Goal: Transaction & Acquisition: Purchase product/service

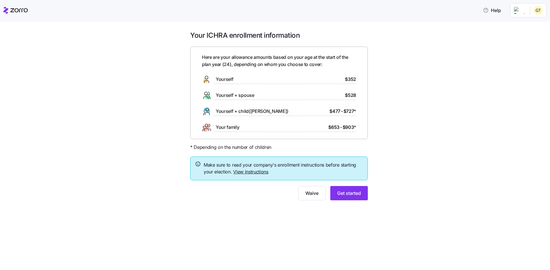
click at [226, 78] on span "Yourself" at bounding box center [224, 79] width 17 height 7
click at [353, 194] on span "Get started" at bounding box center [349, 193] width 24 height 7
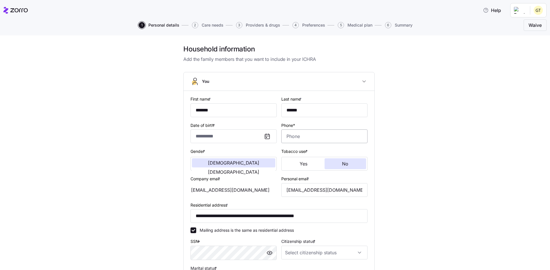
type input "**********"
type input "(361) 692-9818"
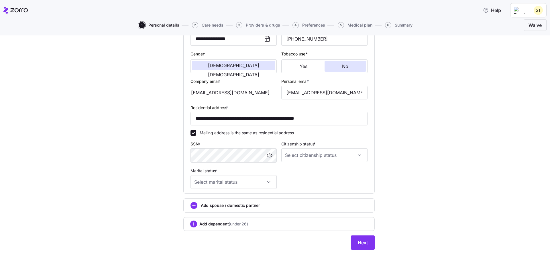
scroll to position [98, 0]
click at [320, 175] on div "**********" at bounding box center [278, 93] width 181 height 196
click at [324, 152] on input "Citizenship status *" at bounding box center [324, 155] width 86 height 14
click at [314, 173] on div "US citizen" at bounding box center [322, 173] width 82 height 12
type input "US citizen"
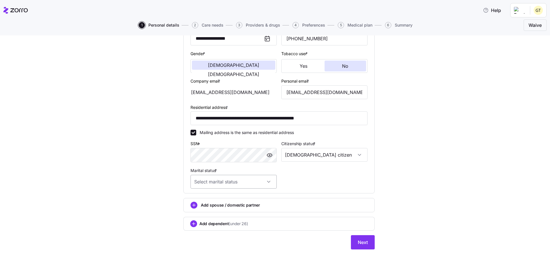
click at [242, 183] on input "Marital status *" at bounding box center [233, 182] width 86 height 14
click at [230, 200] on div "Single" at bounding box center [232, 199] width 82 height 12
type input "Single"
click at [358, 241] on span "Next" at bounding box center [362, 242] width 10 height 7
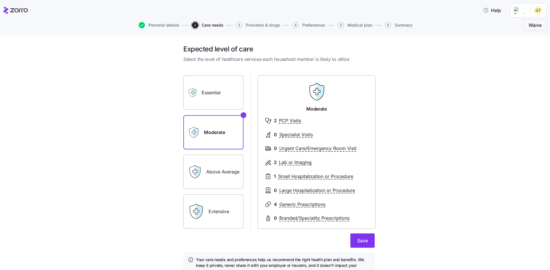
click at [229, 90] on label "Essential" at bounding box center [213, 93] width 60 height 34
click at [0, 0] on input "Essential" at bounding box center [0, 0] width 0 height 0
click at [220, 122] on label "Moderate" at bounding box center [213, 132] width 60 height 34
click at [0, 0] on input "Moderate" at bounding box center [0, 0] width 0 height 0
click at [224, 178] on label "Above Average" at bounding box center [213, 172] width 60 height 34
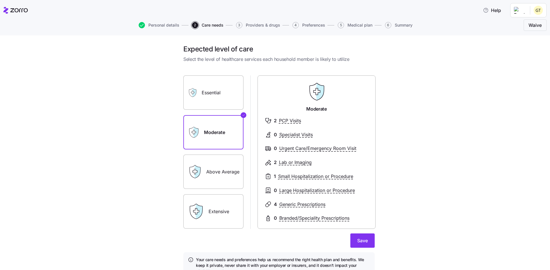
click at [0, 0] on input "Above Average" at bounding box center [0, 0] width 0 height 0
click at [219, 209] on label "Extensive" at bounding box center [213, 212] width 60 height 34
click at [0, 0] on input "Extensive" at bounding box center [0, 0] width 0 height 0
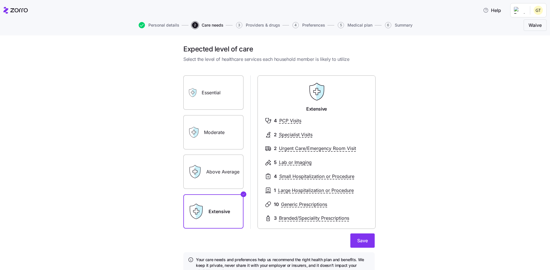
click at [218, 172] on label "Above Average" at bounding box center [213, 172] width 60 height 34
click at [0, 0] on input "Above Average" at bounding box center [0, 0] width 0 height 0
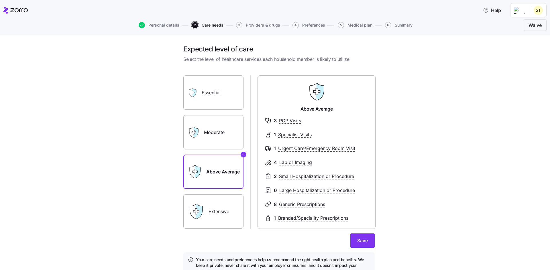
click at [221, 143] on label "Moderate" at bounding box center [213, 132] width 60 height 34
click at [0, 0] on input "Moderate" at bounding box center [0, 0] width 0 height 0
click at [226, 205] on label "Extensive" at bounding box center [213, 212] width 60 height 34
click at [0, 0] on input "Extensive" at bounding box center [0, 0] width 0 height 0
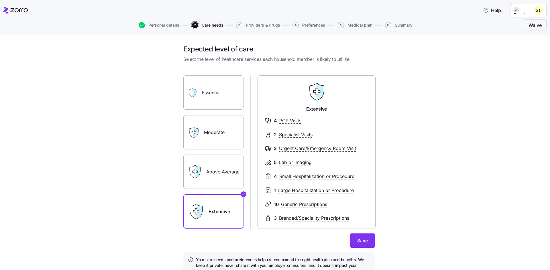
click at [216, 171] on label "Above Average" at bounding box center [213, 172] width 60 height 34
click at [0, 0] on input "Above Average" at bounding box center [0, 0] width 0 height 0
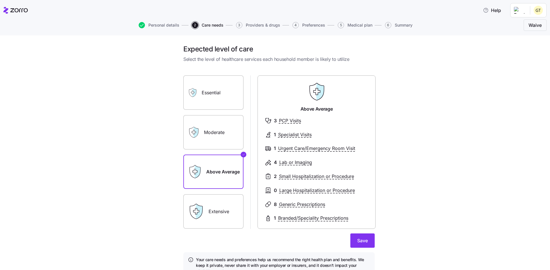
click at [235, 195] on label "Extensive" at bounding box center [213, 212] width 60 height 34
click at [0, 0] on input "Extensive" at bounding box center [0, 0] width 0 height 0
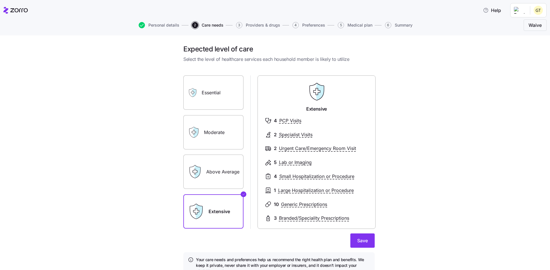
click at [224, 167] on label "Above Average" at bounding box center [213, 172] width 60 height 34
click at [0, 0] on input "Above Average" at bounding box center [0, 0] width 0 height 0
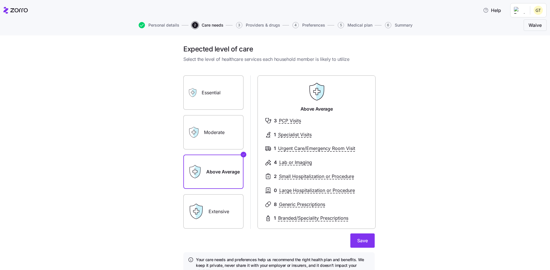
click at [219, 196] on label "Extensive" at bounding box center [213, 212] width 60 height 34
click at [0, 0] on input "Extensive" at bounding box center [0, 0] width 0 height 0
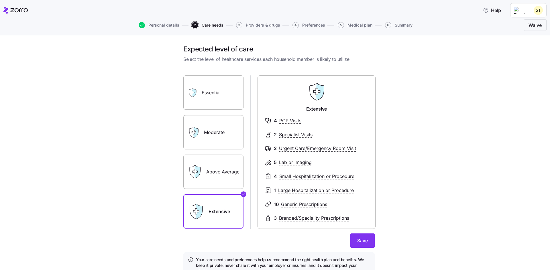
click at [223, 164] on label "Above Average" at bounding box center [213, 172] width 60 height 34
click at [0, 0] on input "Above Average" at bounding box center [0, 0] width 0 height 0
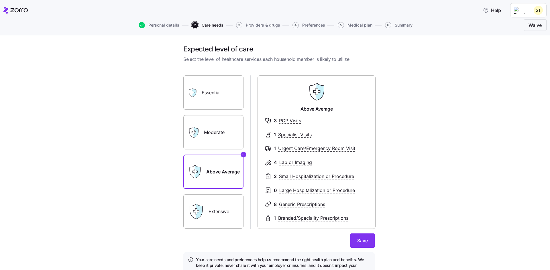
click at [215, 201] on label "Extensive" at bounding box center [213, 212] width 60 height 34
click at [0, 0] on input "Extensive" at bounding box center [0, 0] width 0 height 0
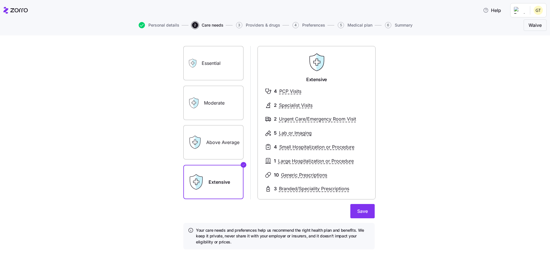
scroll to position [1, 0]
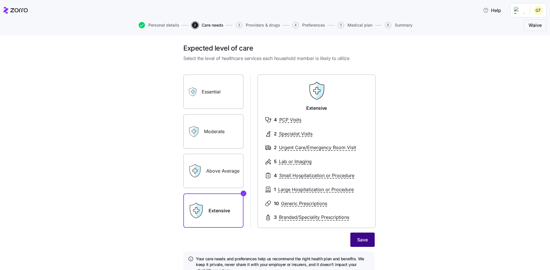
click at [364, 236] on button "Save" at bounding box center [362, 240] width 24 height 14
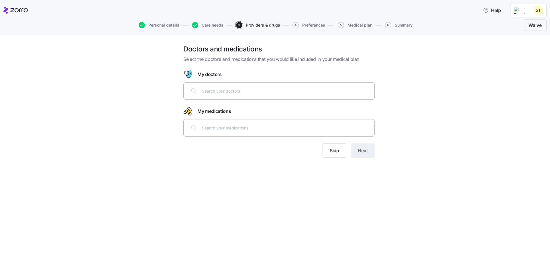
click at [244, 92] on input "text" at bounding box center [286, 91] width 169 height 6
click at [338, 154] on span "Skip" at bounding box center [333, 150] width 9 height 7
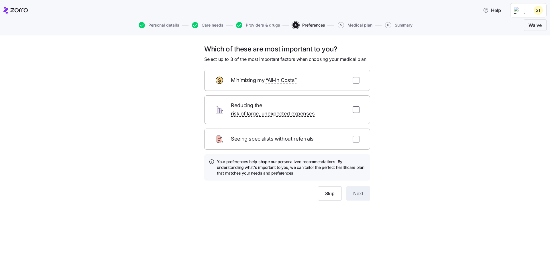
click at [358, 107] on input "checkbox" at bounding box center [355, 109] width 7 height 7
checkbox input "true"
click at [357, 136] on input "checkbox" at bounding box center [355, 139] width 7 height 7
checkbox input "false"
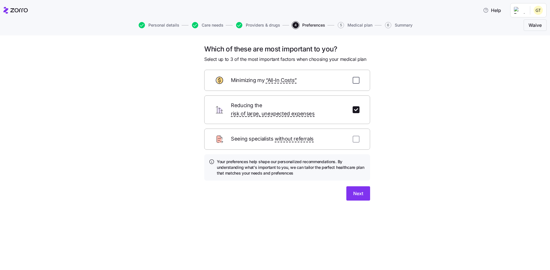
click at [357, 81] on input "checkbox" at bounding box center [355, 80] width 7 height 7
click at [356, 81] on input "checkbox" at bounding box center [355, 80] width 7 height 7
checkbox input "true"
click at [357, 136] on input "checkbox" at bounding box center [355, 139] width 7 height 7
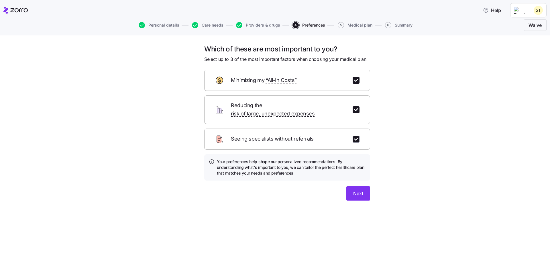
checkbox input "true"
click at [355, 190] on button "Next" at bounding box center [358, 194] width 24 height 14
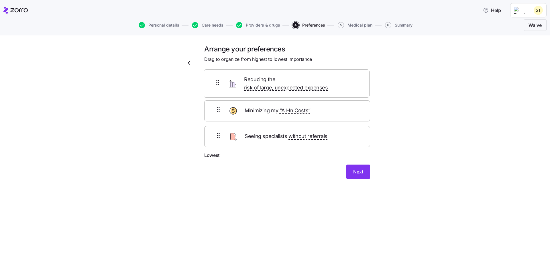
drag, startPoint x: 364, startPoint y: 115, endPoint x: 363, endPoint y: 78, distance: 37.2
click at [363, 78] on form "Highest Minimizing my “All-In Costs” Reducing the risk of large, unexpected exp…" at bounding box center [287, 124] width 166 height 109
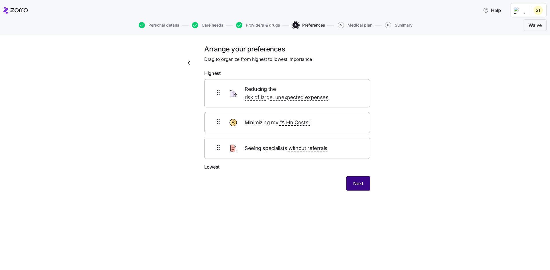
click at [361, 180] on span "Next" at bounding box center [358, 183] width 10 height 7
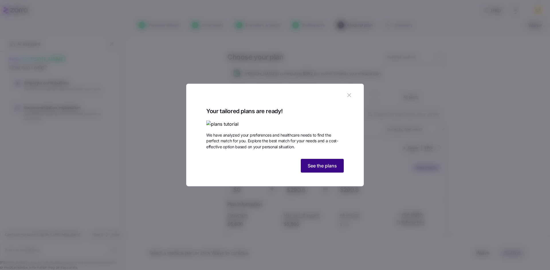
click at [326, 169] on span "See the plans" at bounding box center [321, 166] width 29 height 7
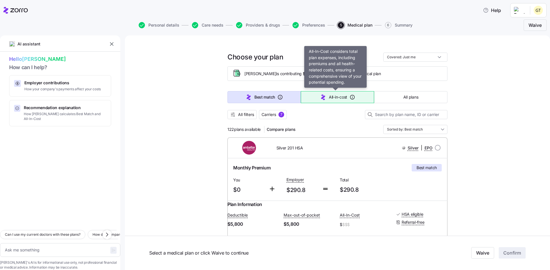
click at [332, 98] on span "All-in-cost" at bounding box center [338, 97] width 18 height 6
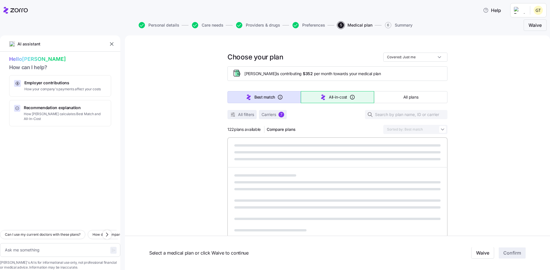
type textarea "x"
type input "Sorted by: All-in-cost"
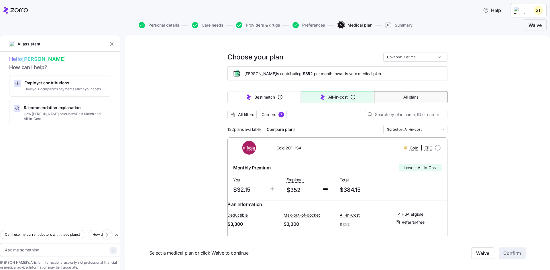
click at [407, 98] on span "All plans" at bounding box center [410, 97] width 15 height 6
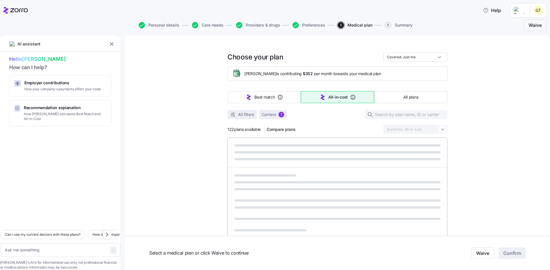
type textarea "x"
type input "Sorted by: Premium"
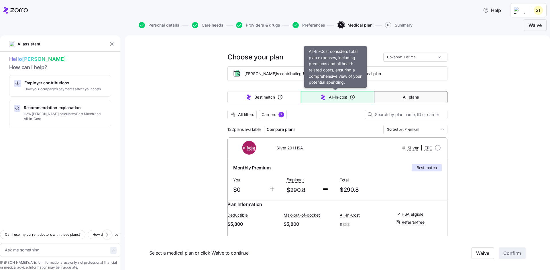
click at [330, 96] on span "All-in-cost" at bounding box center [338, 97] width 18 height 6
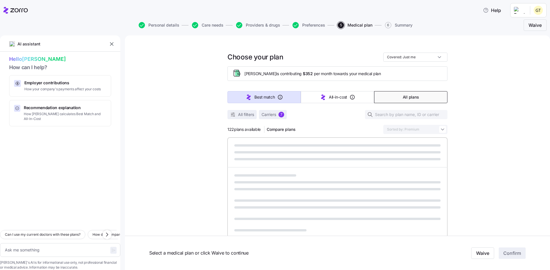
type textarea "x"
type input "Sorted by: All-in-cost"
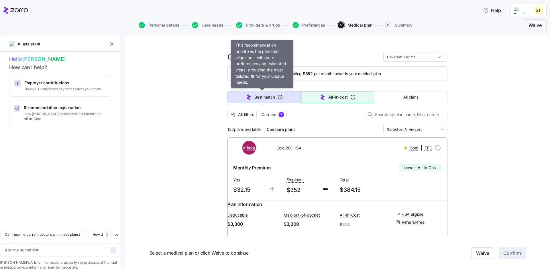
click at [278, 98] on icon "button" at bounding box center [280, 97] width 6 height 6
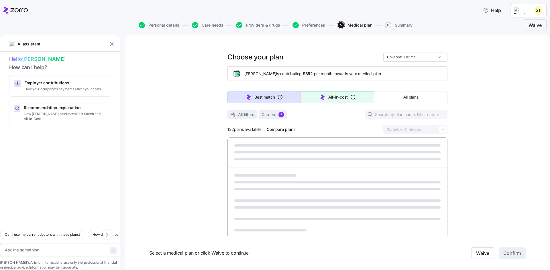
type textarea "x"
type input "Sorted by: Best match"
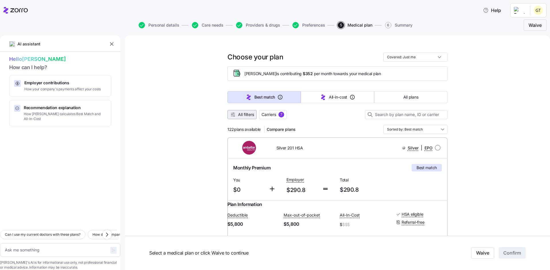
click at [245, 114] on span "All filters" at bounding box center [246, 115] width 16 height 6
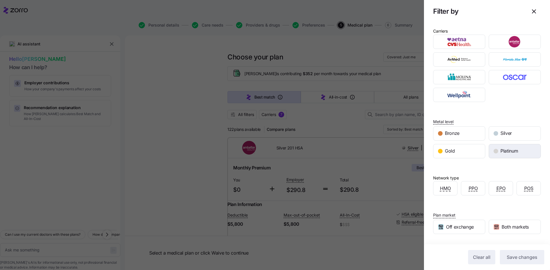
click at [515, 152] on span "Platinum" at bounding box center [508, 151] width 17 height 7
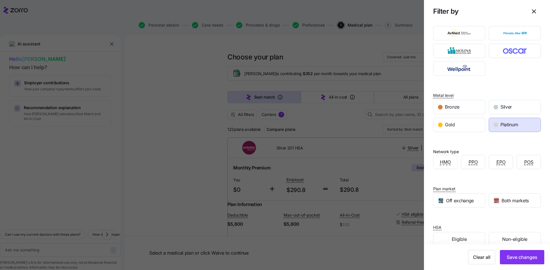
scroll to position [37, 0]
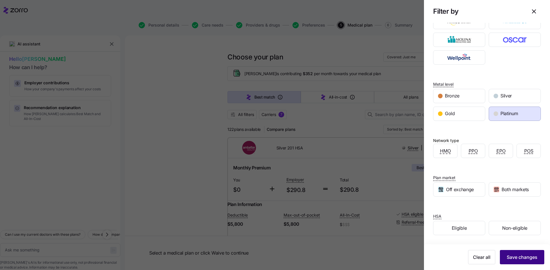
click at [528, 256] on span "Save changes" at bounding box center [521, 257] width 31 height 7
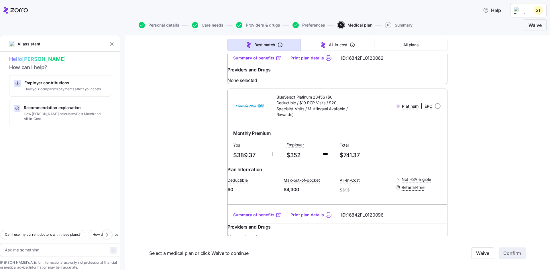
scroll to position [0, 0]
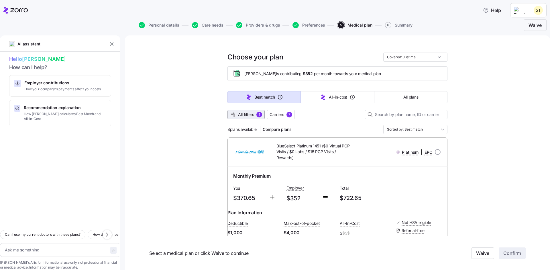
click at [242, 117] on span "All filters" at bounding box center [246, 115] width 16 height 6
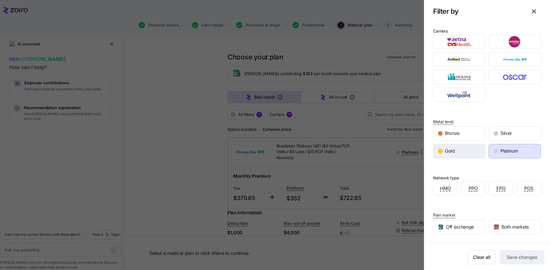
click at [455, 151] on div "Gold" at bounding box center [459, 152] width 52 height 14
click at [516, 155] on div "Platinum" at bounding box center [515, 152] width 52 height 14
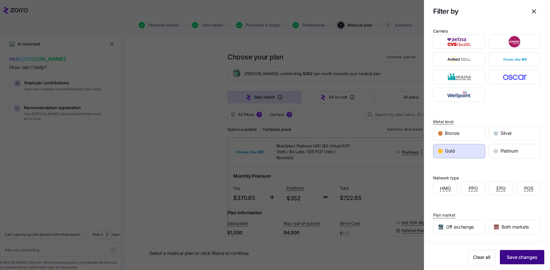
click at [517, 262] on button "Save changes" at bounding box center [521, 257] width 44 height 14
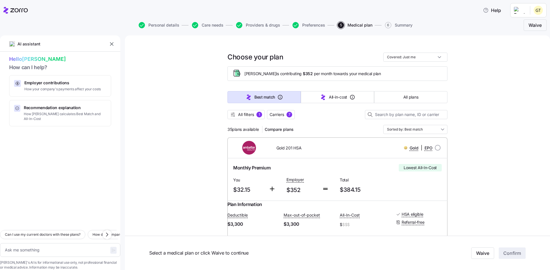
click at [18, 10] on icon at bounding box center [18, 10] width 17 height 4
type textarea "x"
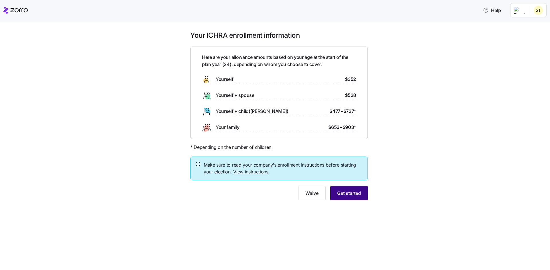
click at [351, 188] on button "Get started" at bounding box center [348, 193] width 37 height 14
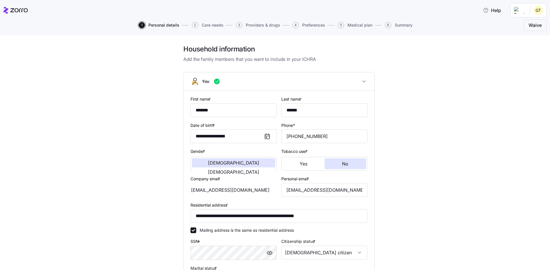
click at [525, 11] on html "**********" at bounding box center [275, 133] width 550 height 267
click at [527, 34] on div "Log out" at bounding box center [522, 35] width 22 height 6
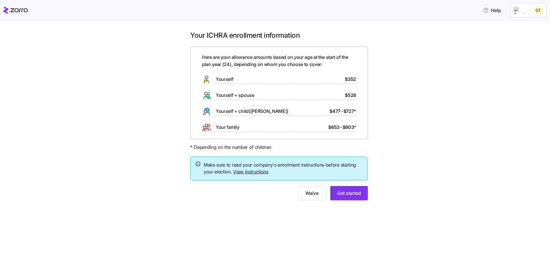
click at [530, 9] on html "Help Your ICHRA enrollment information Here are your allowance amounts based on…" at bounding box center [275, 133] width 550 height 267
click at [528, 34] on div "Log out" at bounding box center [522, 35] width 22 height 6
click at [530, 12] on html "Help Your ICHRA enrollment information Here are your allowance amounts based on…" at bounding box center [275, 133] width 550 height 267
click at [526, 28] on div "My settings" at bounding box center [526, 26] width 30 height 6
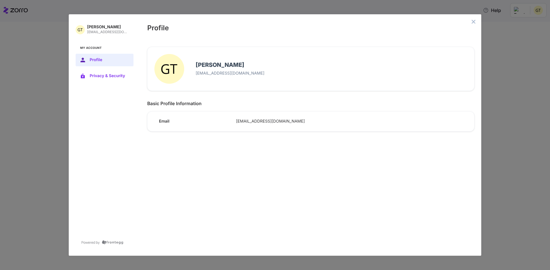
click at [101, 76] on span "Privacy & Security" at bounding box center [109, 76] width 39 height 5
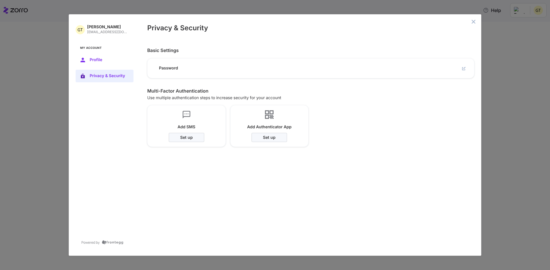
click at [110, 64] on button "Profile" at bounding box center [105, 60] width 58 height 13
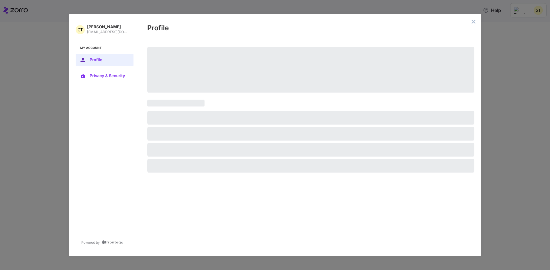
click at [103, 72] on button "Privacy & Security" at bounding box center [105, 76] width 58 height 13
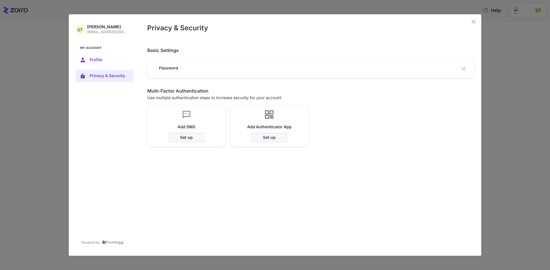
click at [100, 59] on span "Profile" at bounding box center [109, 60] width 39 height 5
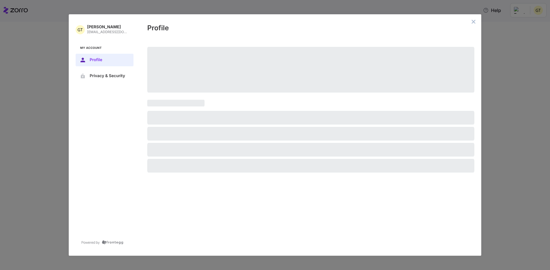
click at [100, 31] on p "gturner@daytonandrews.com" at bounding box center [108, 32] width 42 height 5
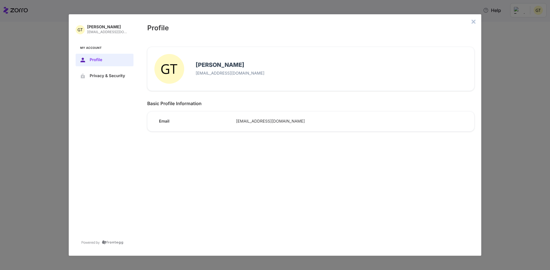
click at [474, 21] on icon "close admin-box" at bounding box center [473, 21] width 5 height 5
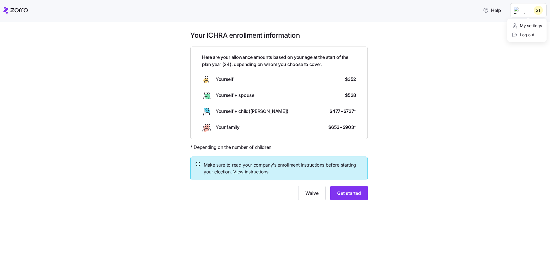
click at [542, 9] on html "Help Your ICHRA enrollment information Here are your allowance amounts based on…" at bounding box center [275, 133] width 550 height 267
click at [519, 33] on div "Log out" at bounding box center [522, 35] width 22 height 6
